Goal: Information Seeking & Learning: Find specific fact

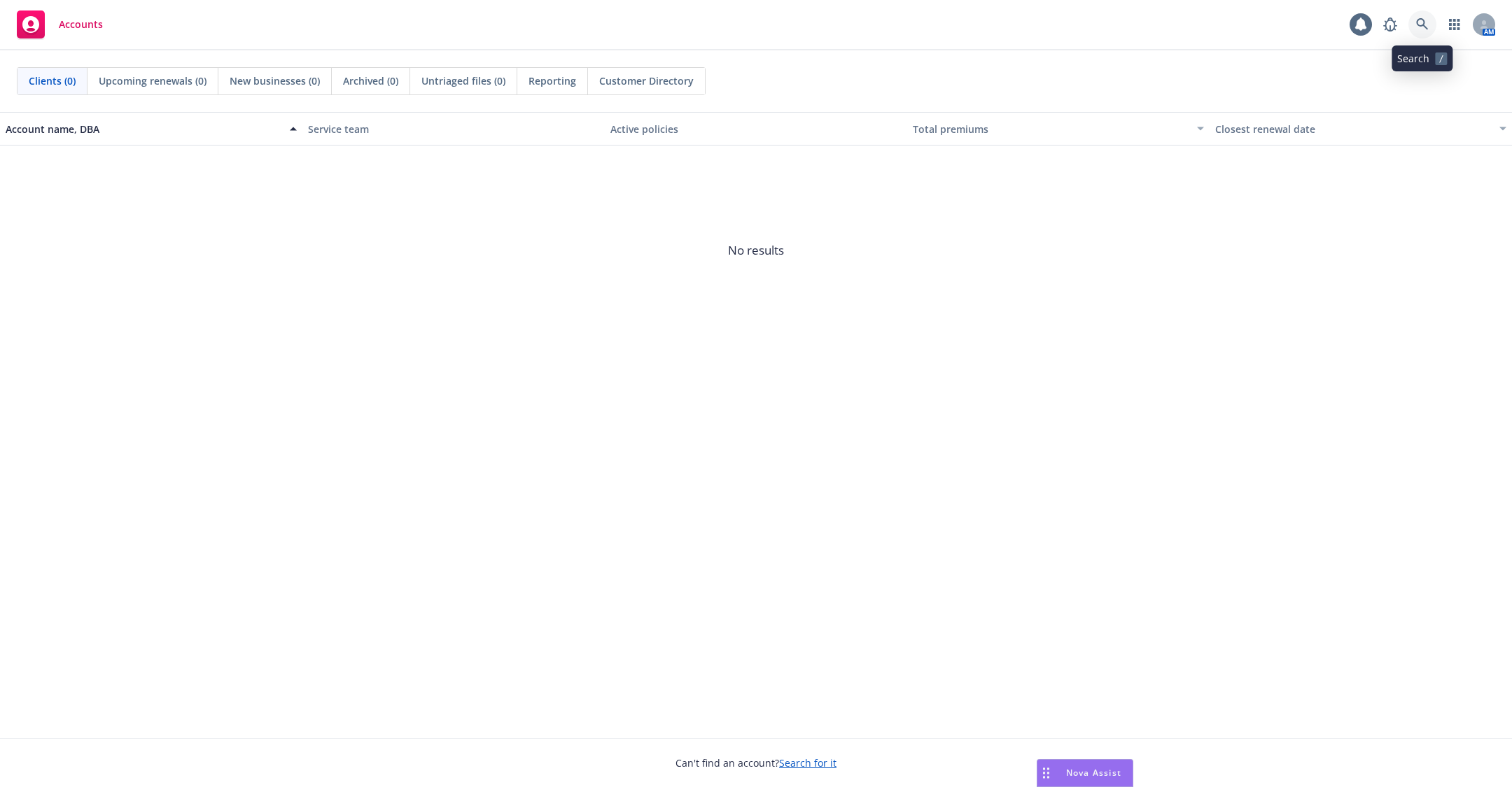
click at [1421, 21] on icon at bounding box center [1422, 25] width 13 height 13
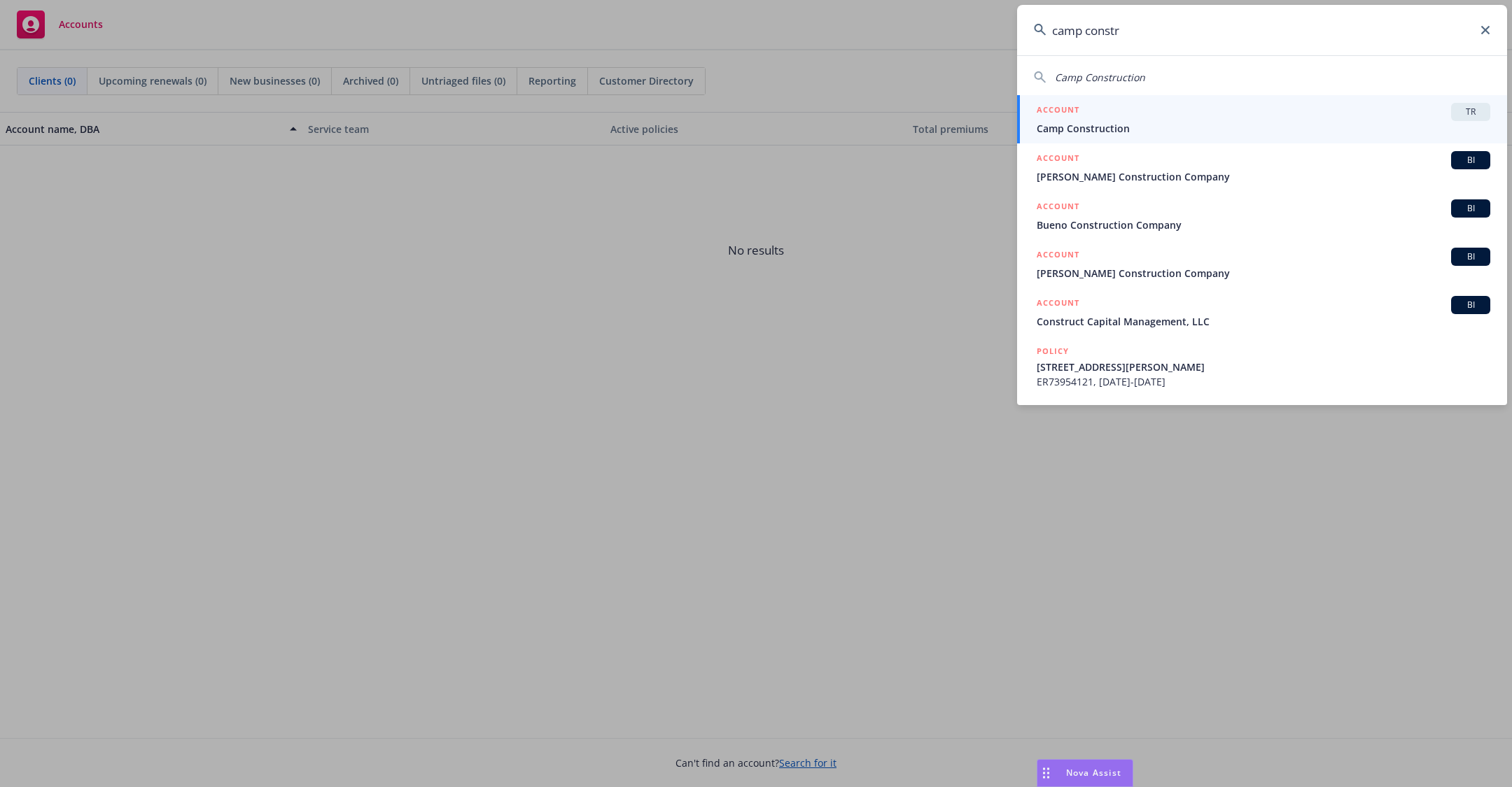
type input "camp constr"
click at [1061, 133] on span "Camp Construction" at bounding box center [1263, 128] width 453 height 14
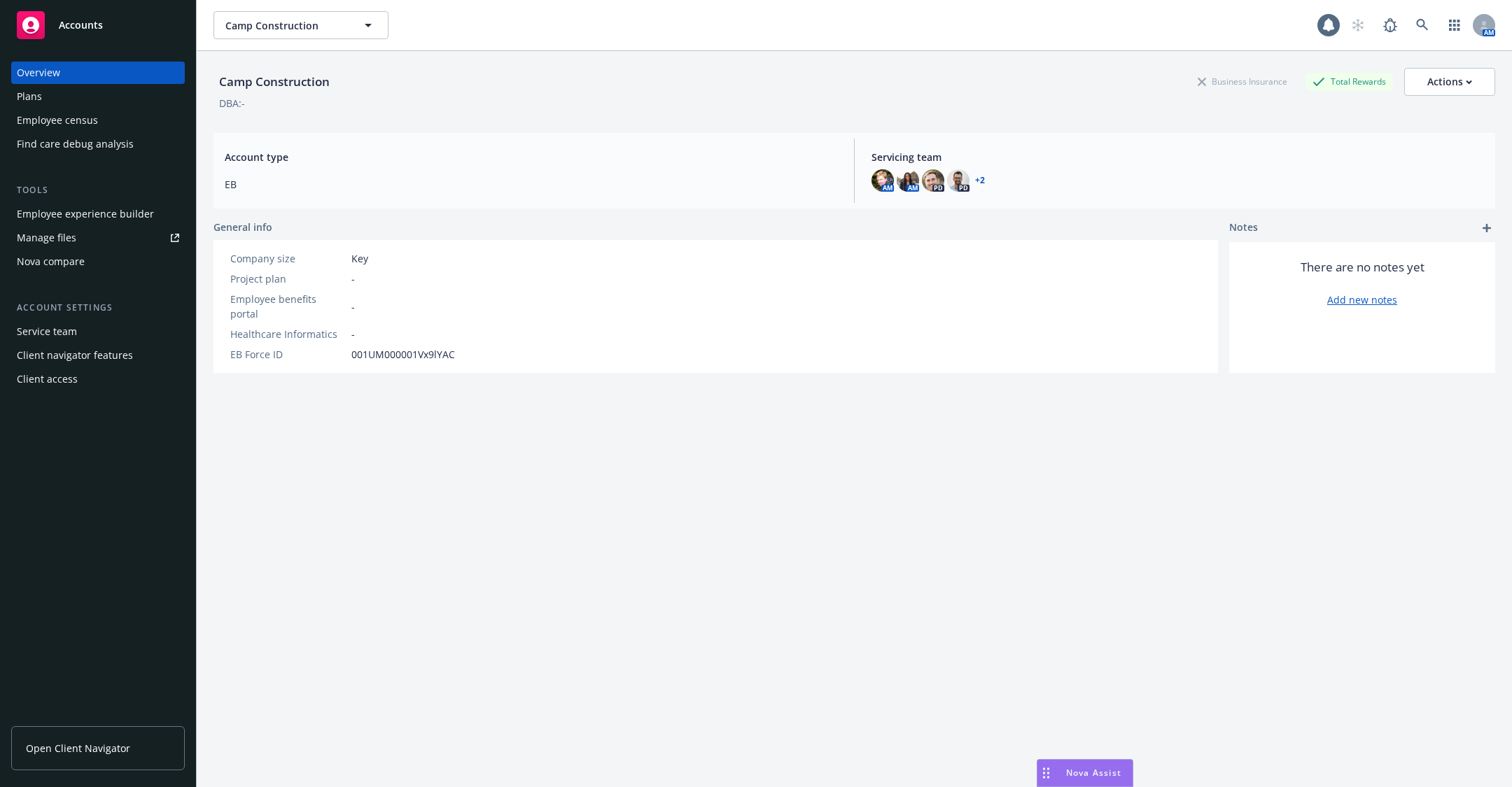
click at [111, 124] on div "Employee census" at bounding box center [98, 120] width 162 height 22
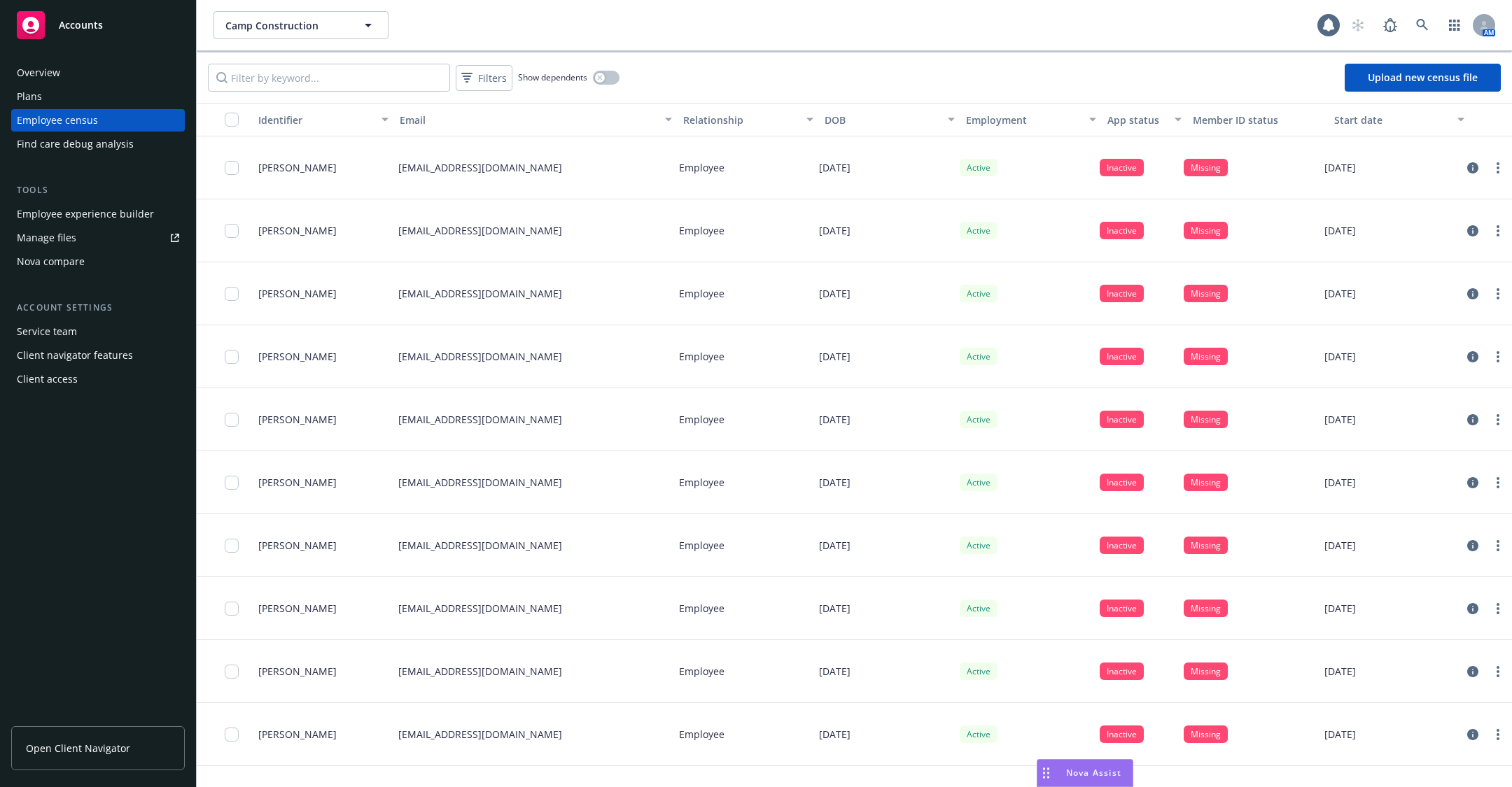
click at [87, 96] on div "Plans" at bounding box center [98, 96] width 162 height 22
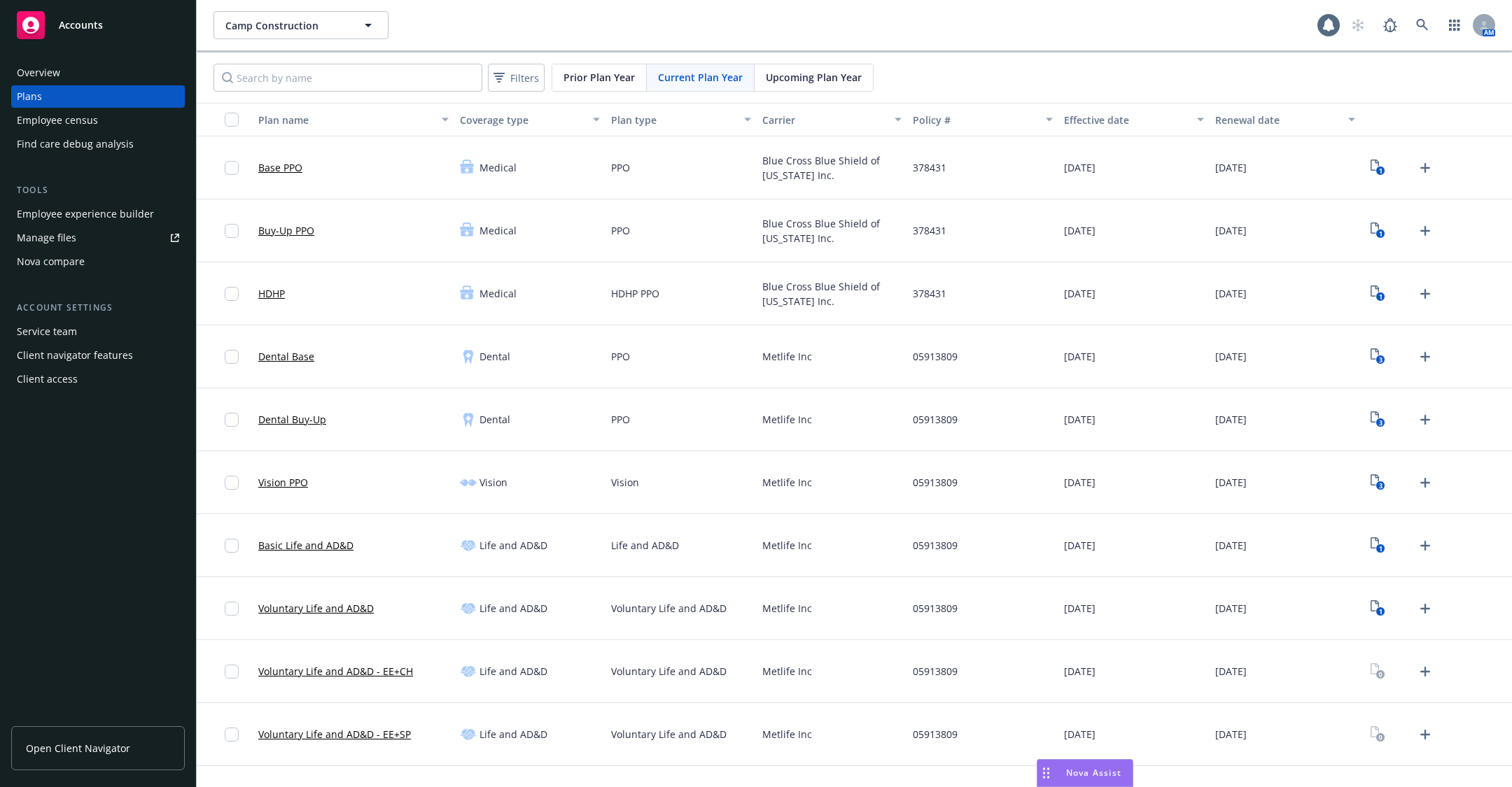
click at [97, 213] on div "Employee experience builder" at bounding box center [85, 214] width 137 height 22
click at [103, 118] on div "Employee census" at bounding box center [98, 120] width 162 height 22
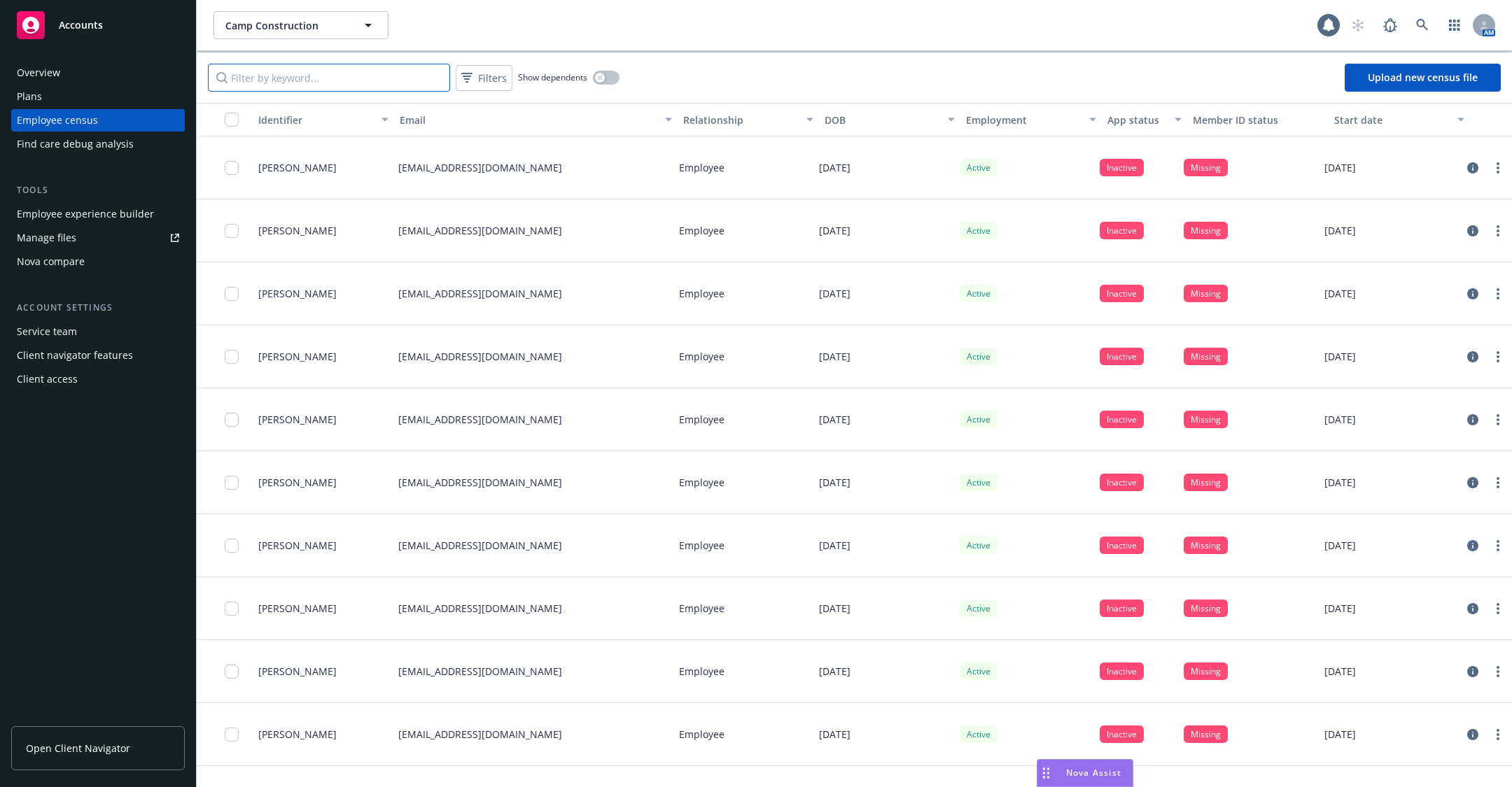
click at [268, 72] on input "Filter by keyword..." at bounding box center [329, 77] width 242 height 28
paste input "[EMAIL_ADDRESS][DOMAIN_NAME]"
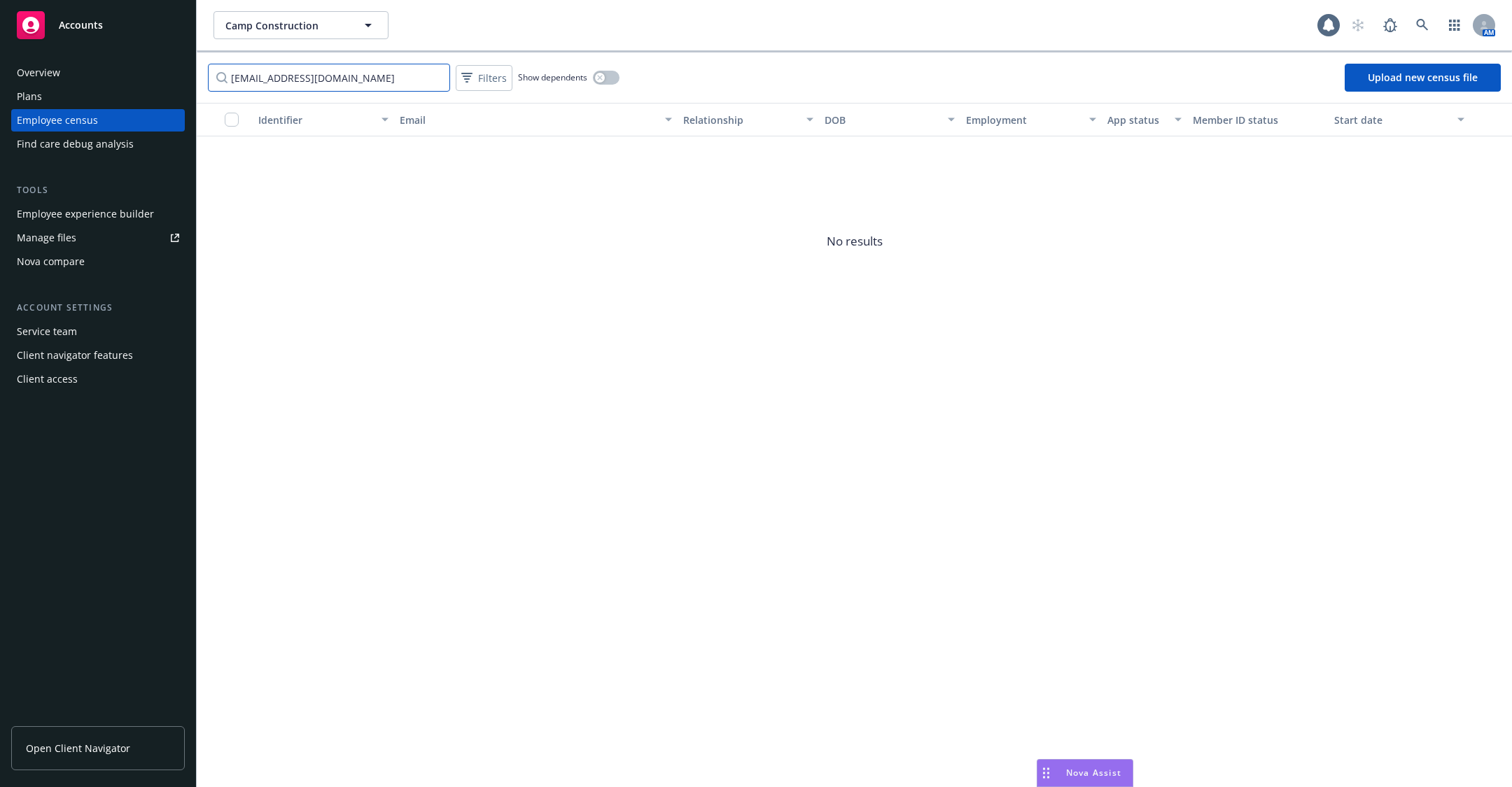
drag, startPoint x: 263, startPoint y: 79, endPoint x: 477, endPoint y: 110, distance: 216.2
click at [477, 110] on div "[EMAIL_ADDRESS][DOMAIN_NAME] Filters Show dependents Upload new census file Ide…" at bounding box center [854, 419] width 1315 height 735
click at [376, 84] on input "rwylde" at bounding box center [329, 77] width 242 height 28
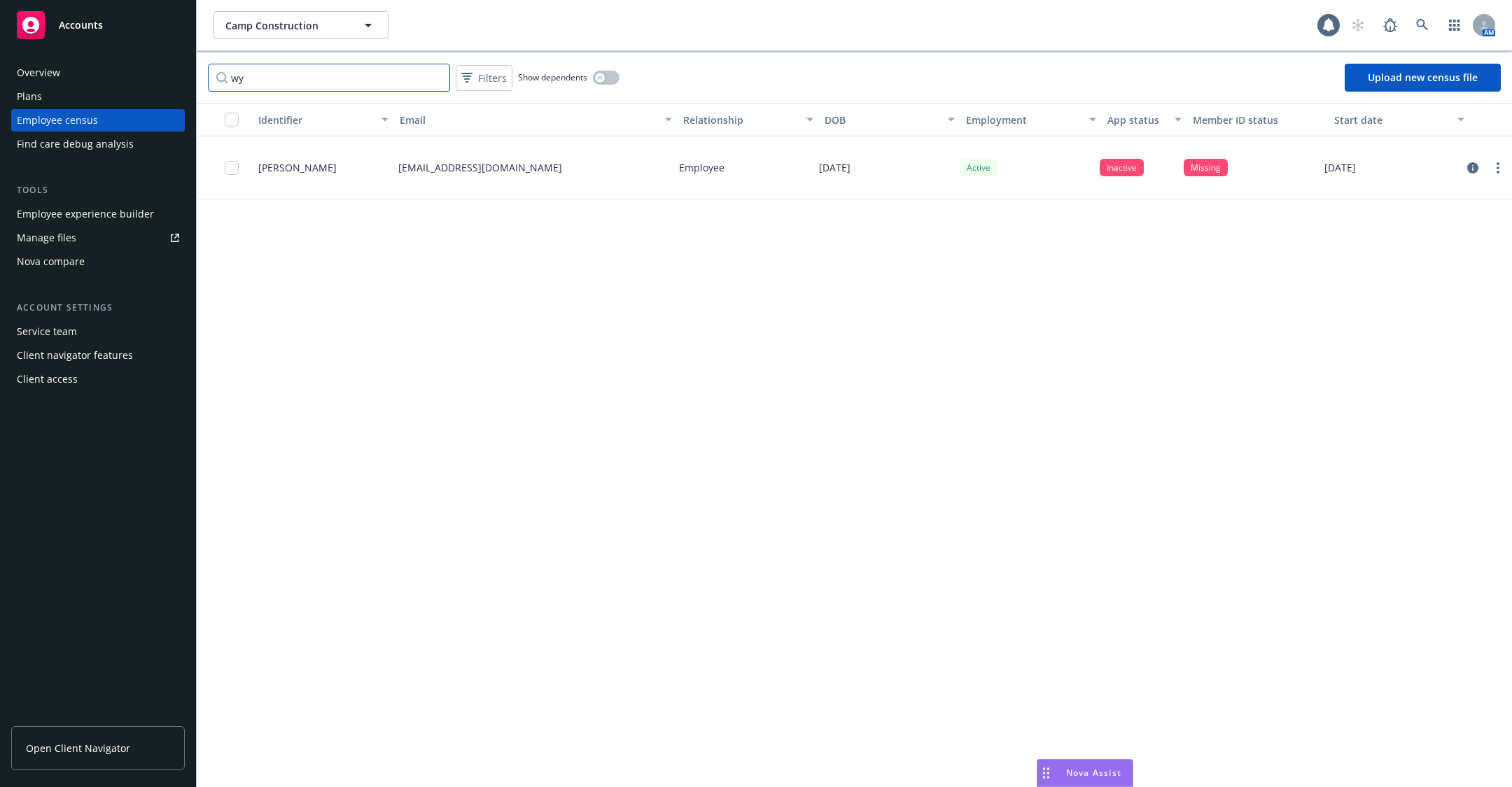
type input "w"
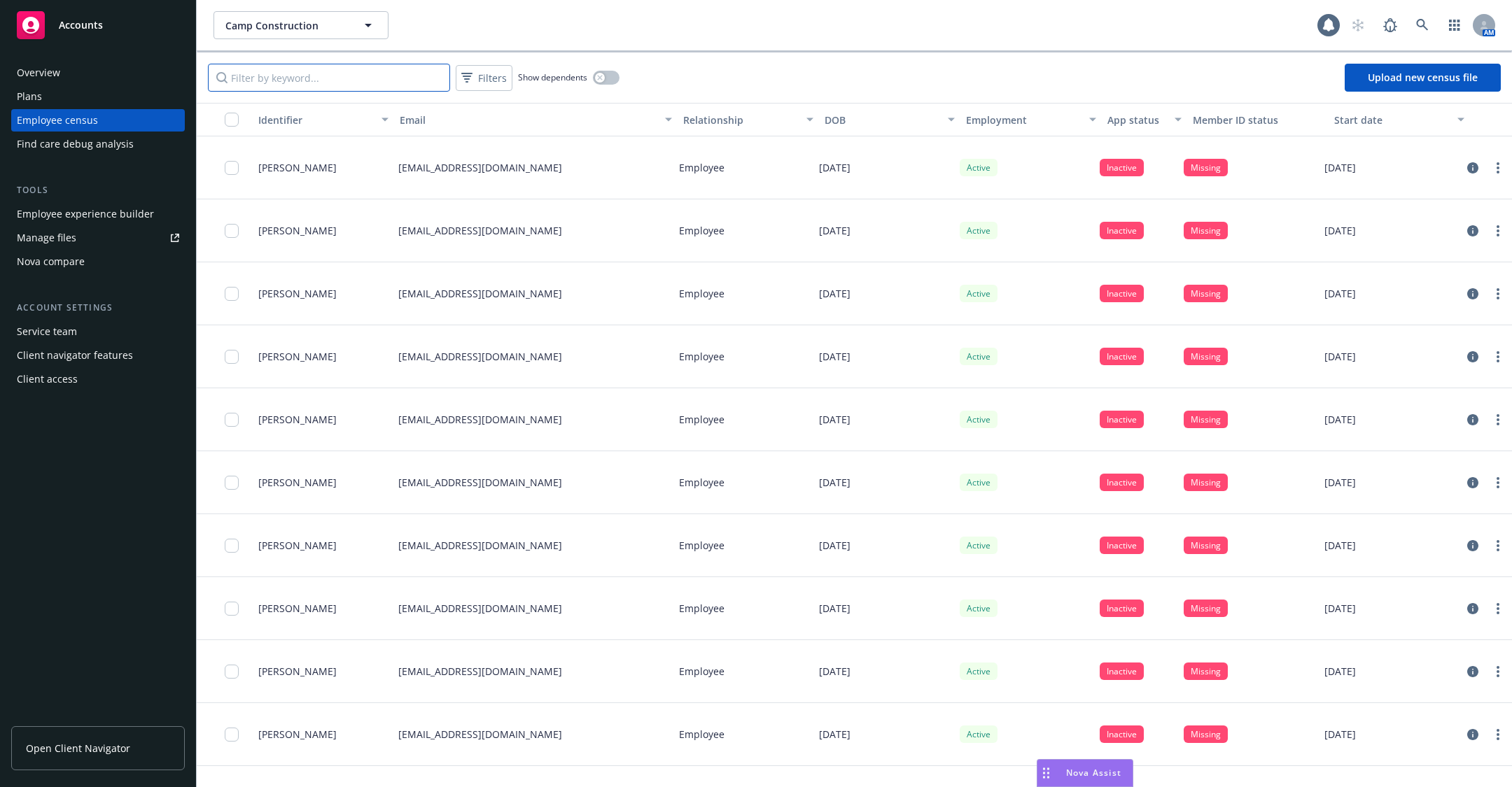
click at [326, 63] on input "Filter by keyword..." at bounding box center [329, 77] width 242 height 28
paste input "[EMAIL_ADDRESS][DOMAIN_NAME]"
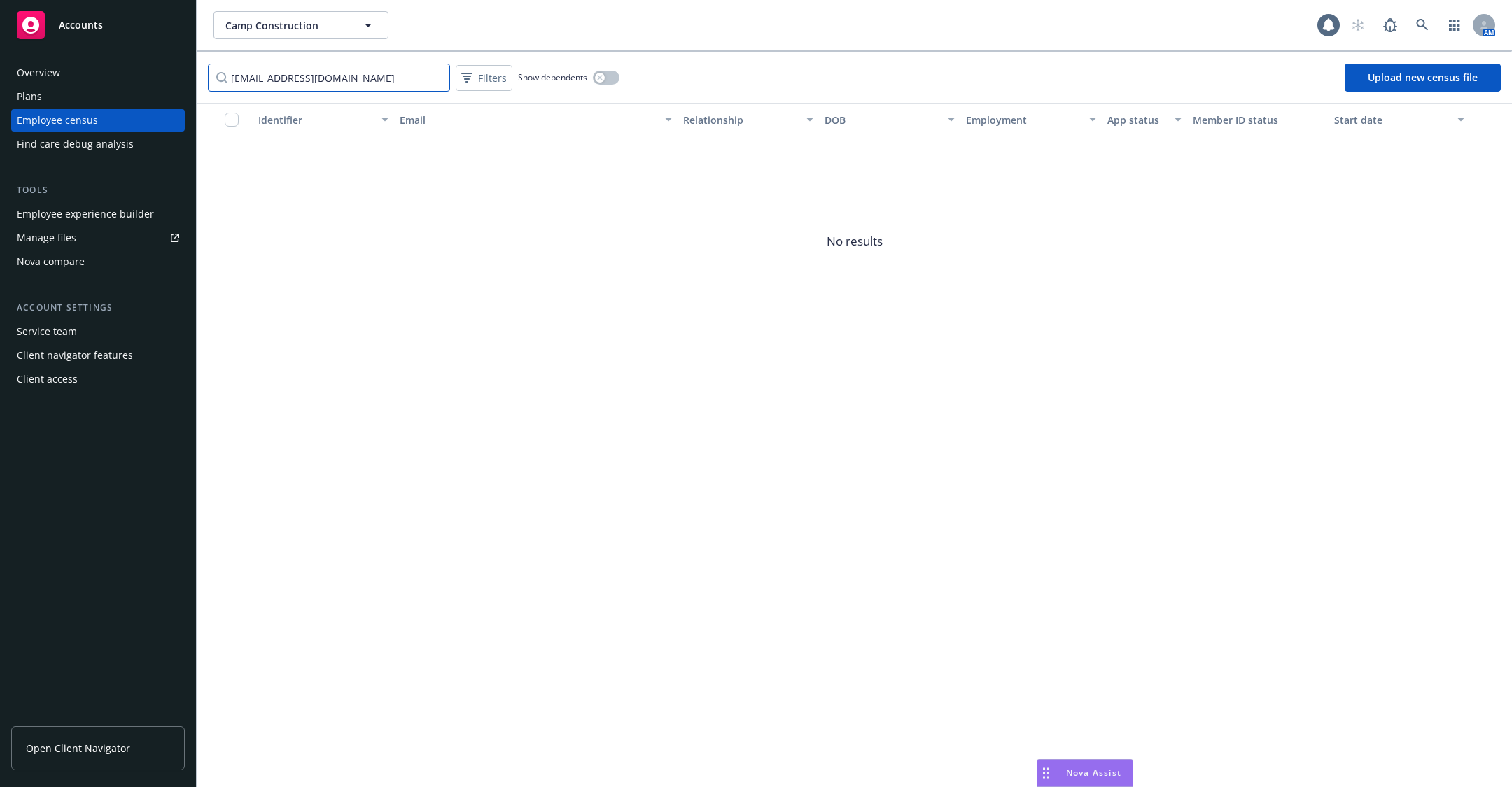
drag, startPoint x: 277, startPoint y: 78, endPoint x: 486, endPoint y: 100, distance: 210.2
click at [473, 99] on div "[EMAIL_ADDRESS][DOMAIN_NAME] Filters Show dependents Upload new census file" at bounding box center [854, 78] width 1315 height 51
type input "RJWylde"
